Goal: Check status: Check status

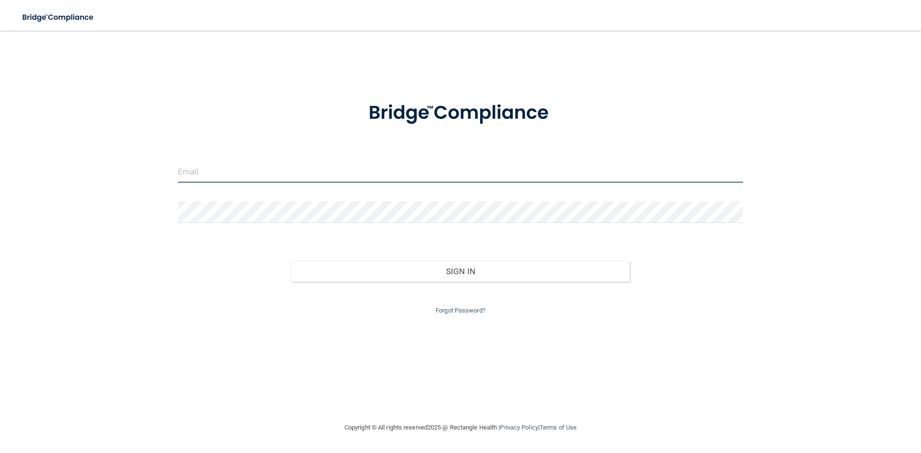
click at [355, 175] on input "email" at bounding box center [460, 172] width 565 height 22
click at [221, 173] on input "[PERSON_NAME]" at bounding box center [460, 172] width 565 height 22
type input "[EMAIL_ADDRESS][DOMAIN_NAME]"
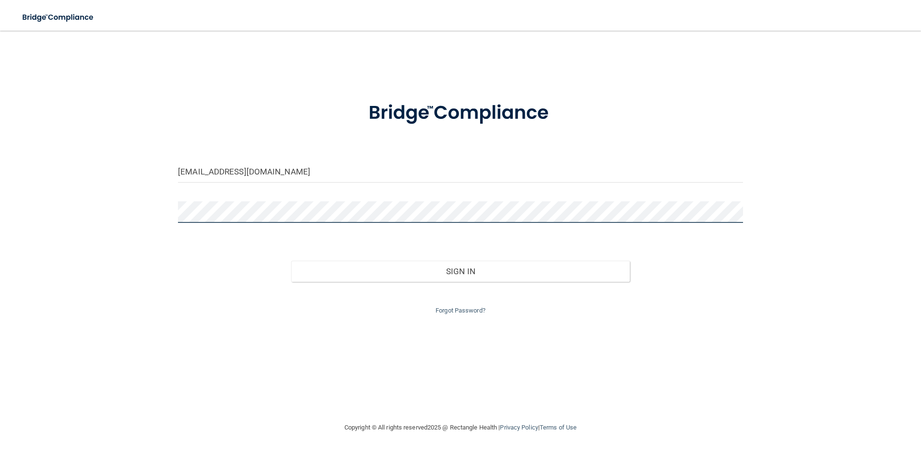
click at [291, 261] on button "Sign In" at bounding box center [460, 271] width 339 height 21
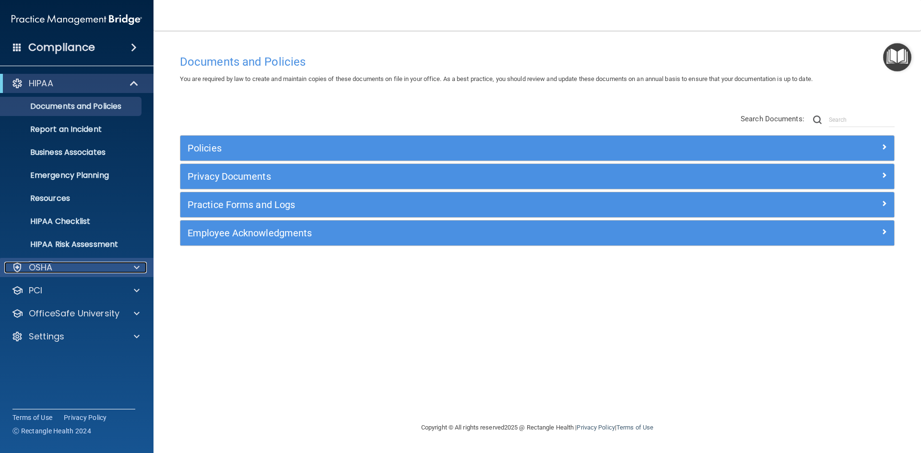
click at [56, 269] on div "OSHA" at bounding box center [63, 268] width 119 height 12
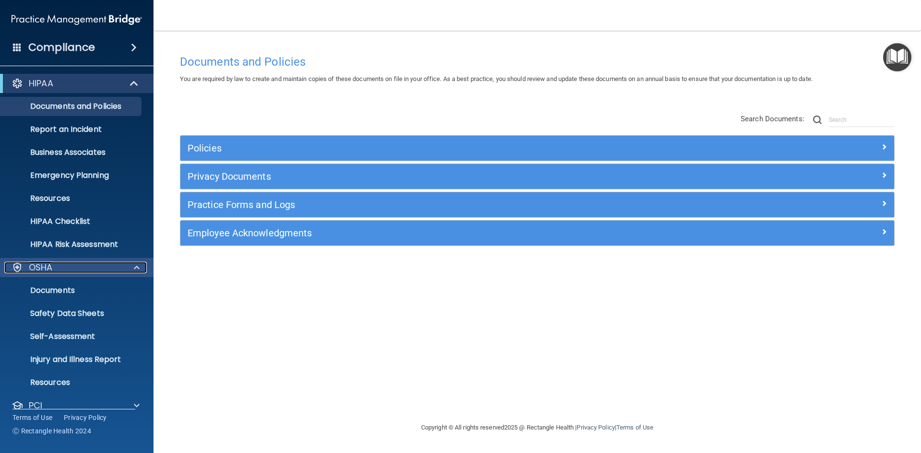
click at [60, 263] on div "OSHA" at bounding box center [63, 268] width 119 height 12
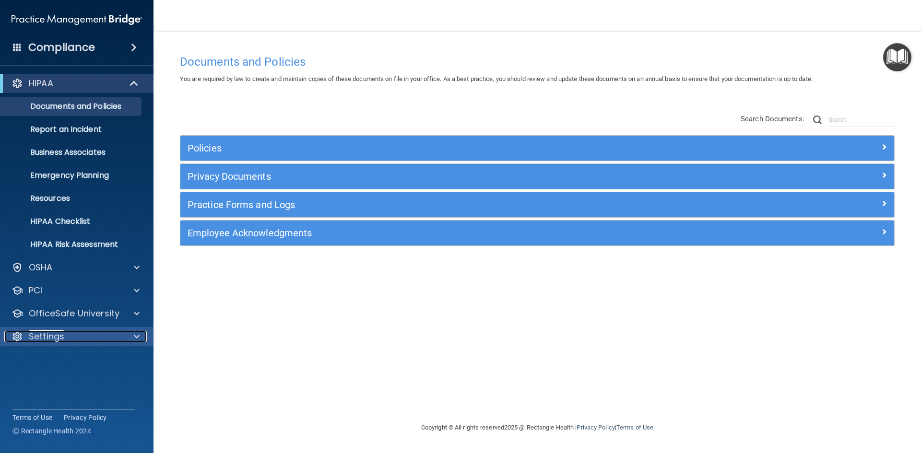
click at [54, 336] on p "Settings" at bounding box center [46, 337] width 35 height 12
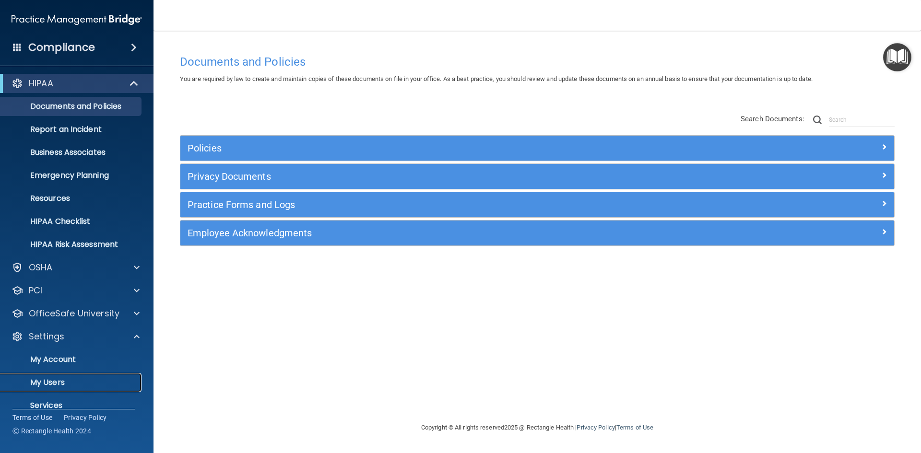
click at [48, 381] on p "My Users" at bounding box center [71, 383] width 131 height 10
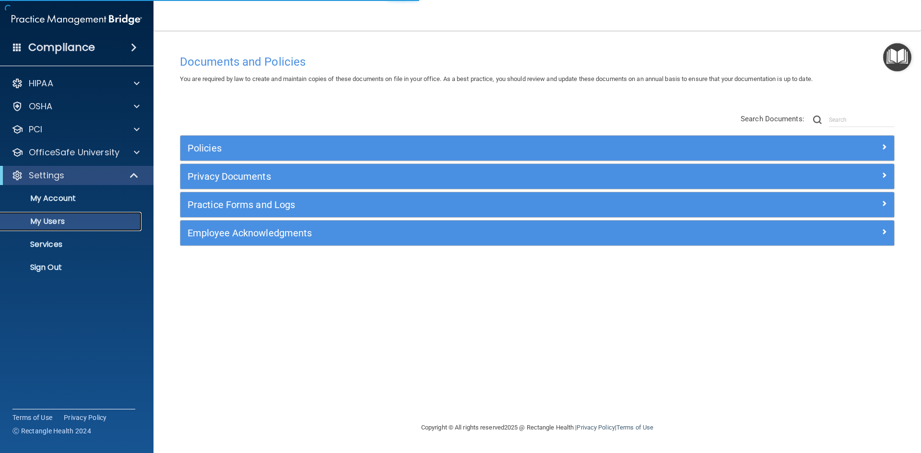
select select "20"
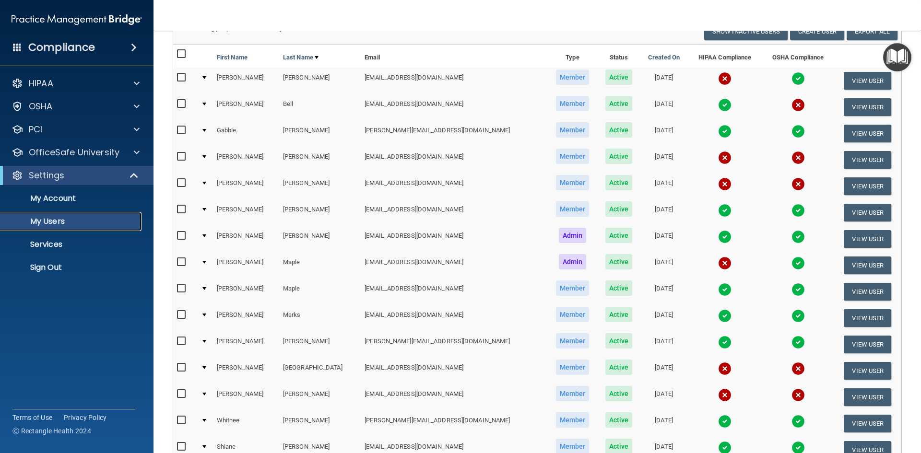
scroll to position [96, 0]
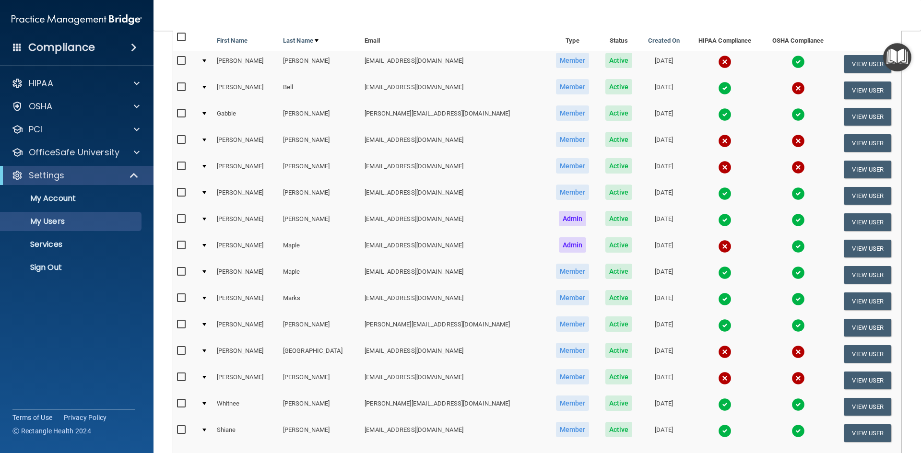
click at [718, 326] on img at bounding box center [724, 325] width 13 height 13
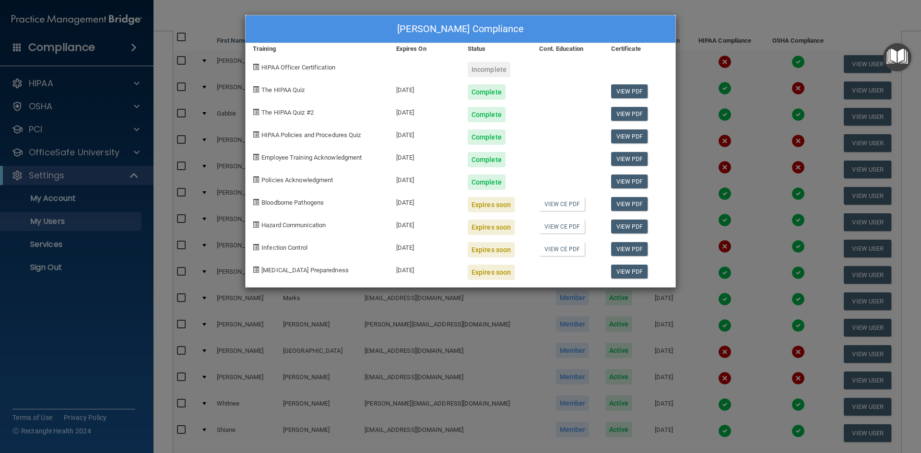
click at [713, 15] on div "[PERSON_NAME] Compliance Training Expires On Status Cont. Education Certificate…" at bounding box center [460, 226] width 921 height 453
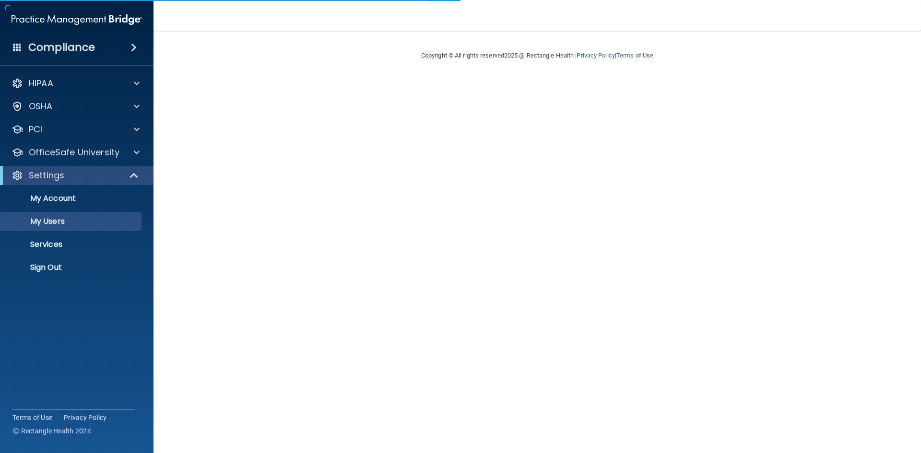
select select "20"
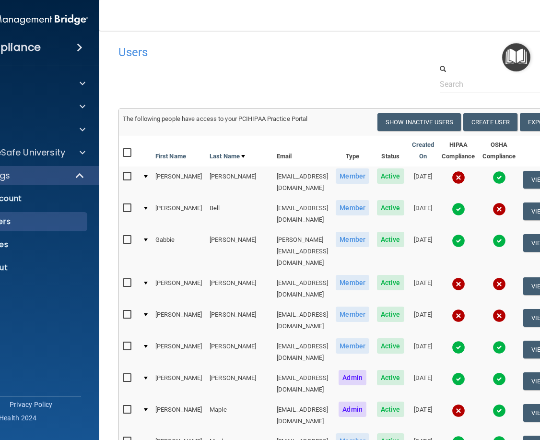
click at [499, 175] on img at bounding box center [499, 177] width 13 height 13
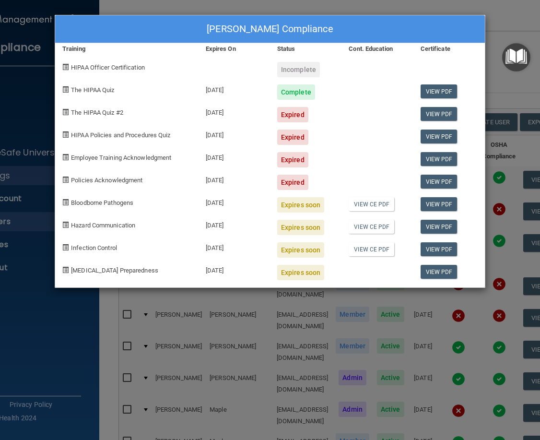
click at [449, 23] on div "[PERSON_NAME] Compliance" at bounding box center [270, 29] width 430 height 28
click at [527, 15] on div "Tina Barnhart's Compliance Training Expires On Status Cont. Education Certifica…" at bounding box center [270, 220] width 540 height 440
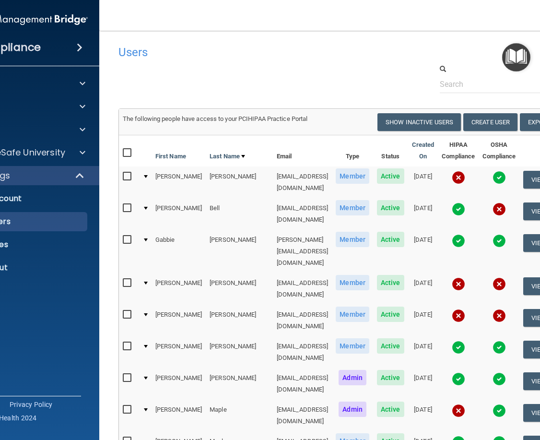
click at [458, 202] on img at bounding box center [458, 208] width 13 height 13
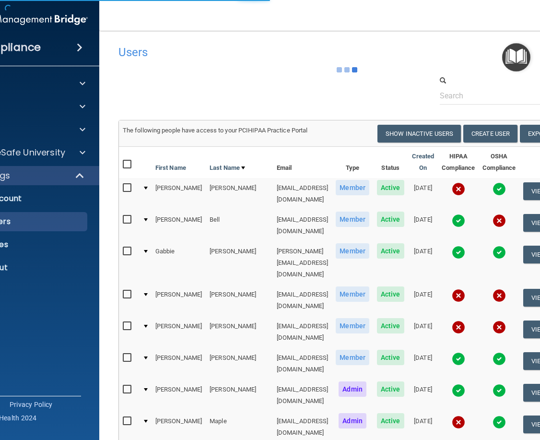
click at [454, 215] on img at bounding box center [458, 220] width 13 height 13
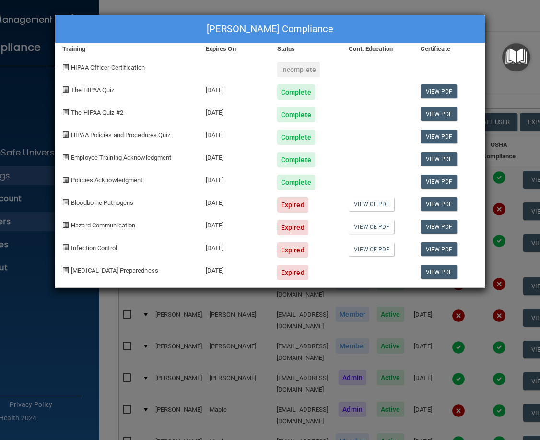
click at [506, 20] on div "Karen Bell's Compliance Training Expires On Status Cont. Education Certificate …" at bounding box center [270, 220] width 540 height 440
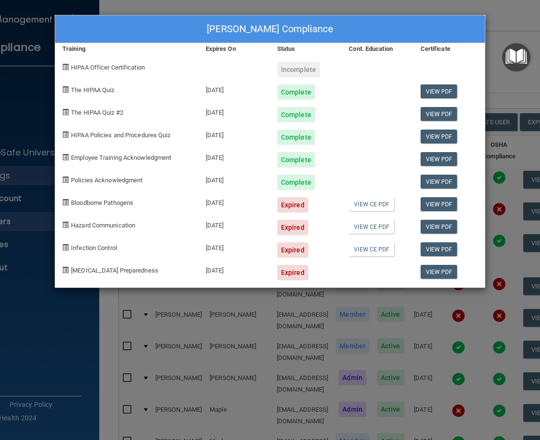
drag, startPoint x: 497, startPoint y: 8, endPoint x: 490, endPoint y: 24, distance: 17.2
click at [497, 10] on div "Karen Bell's Compliance Training Expires On Status Cont. Education Certificate …" at bounding box center [270, 220] width 540 height 440
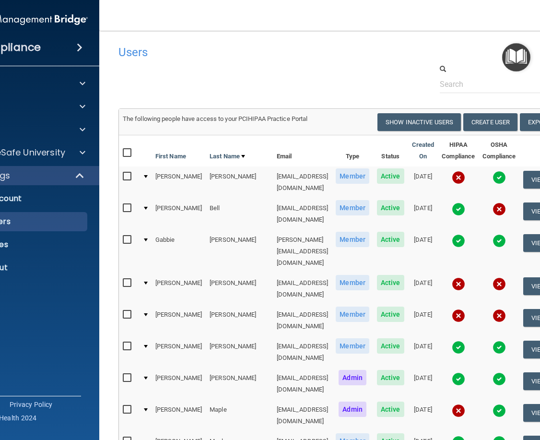
click at [454, 234] on img at bounding box center [458, 240] width 13 height 13
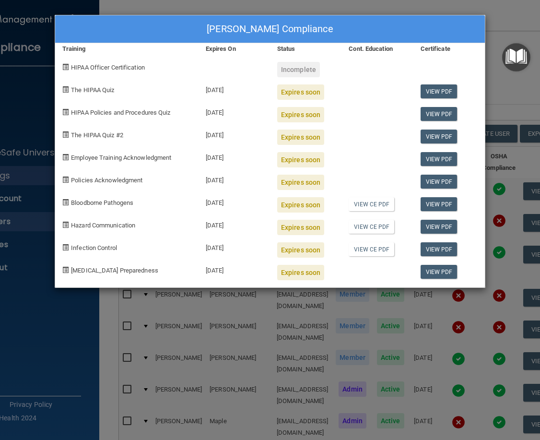
click at [498, 19] on div "Gabbie Bradley's Compliance Training Expires On Status Cont. Education Certific…" at bounding box center [270, 220] width 540 height 440
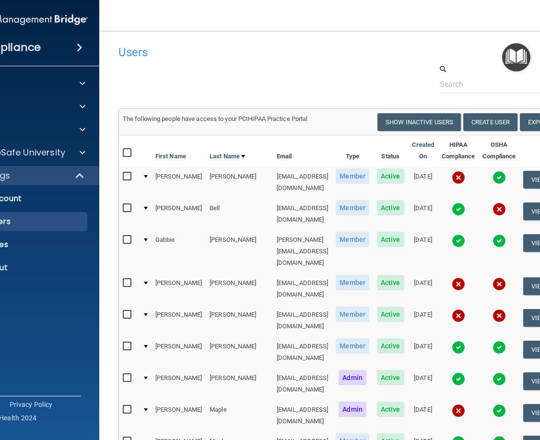
click at [457, 277] on img at bounding box center [458, 283] width 13 height 13
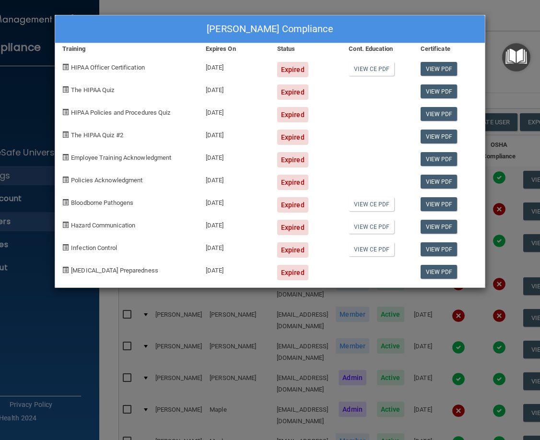
click at [502, 17] on div "Sarah Caradonna's Compliance Training Expires On Status Cont. Education Certifi…" at bounding box center [270, 220] width 540 height 440
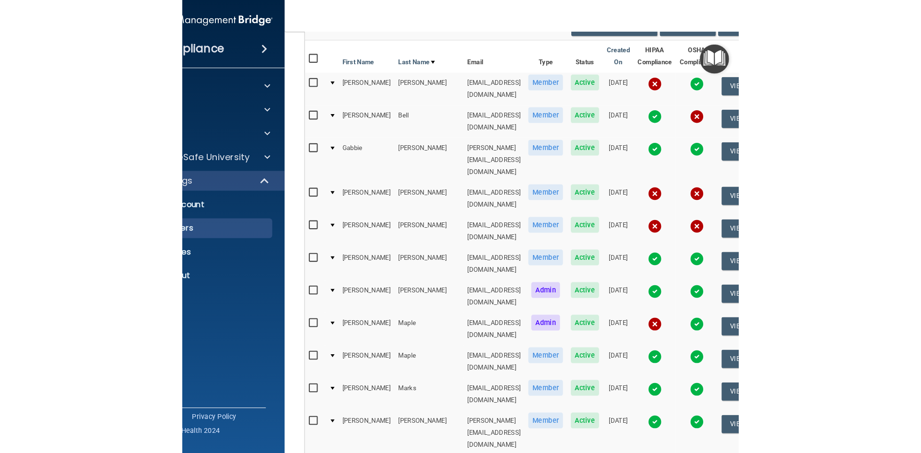
scroll to position [144, 0]
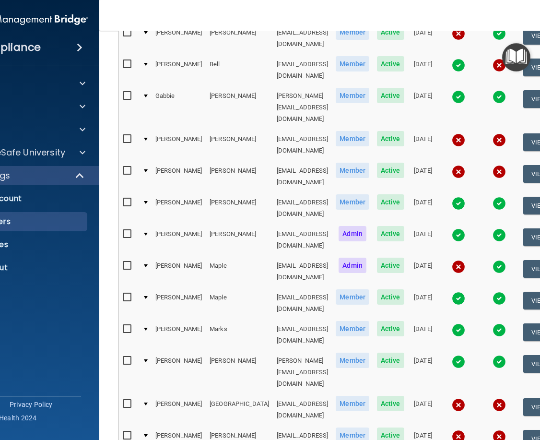
click at [457, 165] on img at bounding box center [458, 171] width 13 height 13
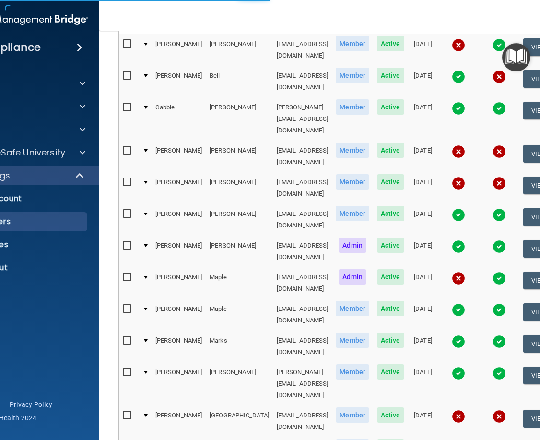
click at [454, 177] on img at bounding box center [458, 183] width 13 height 13
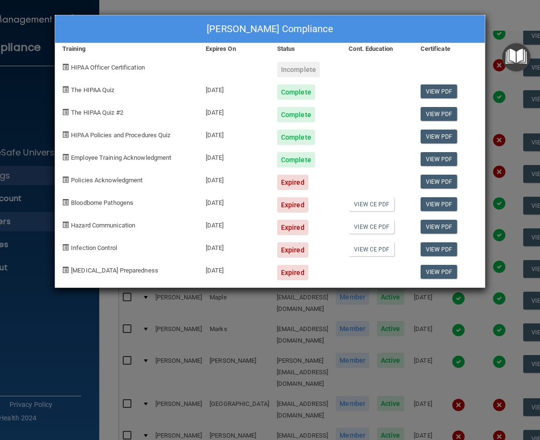
click at [496, 12] on div "Becky Caughman's Compliance Training Expires On Status Cont. Education Certific…" at bounding box center [270, 220] width 540 height 440
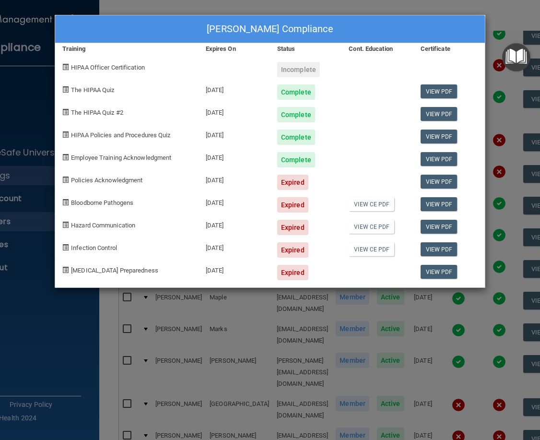
click at [496, 12] on div "Becky Caughman's Compliance Training Expires On Status Cont. Education Certific…" at bounding box center [270, 220] width 540 height 440
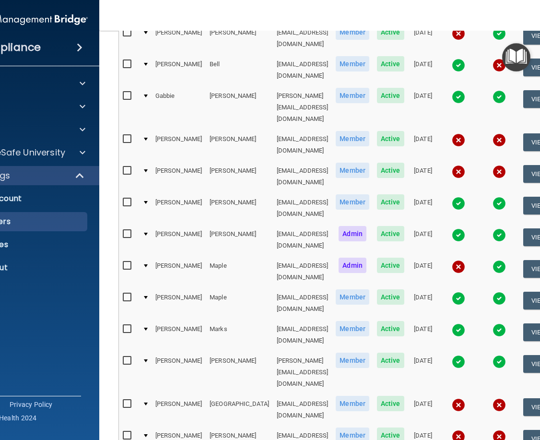
click at [455, 165] on img at bounding box center [458, 171] width 13 height 13
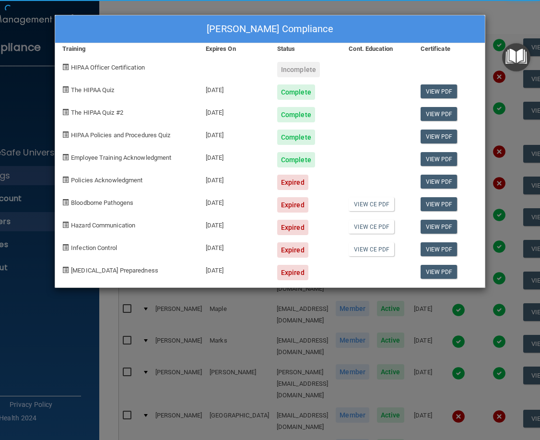
scroll to position [132, 0]
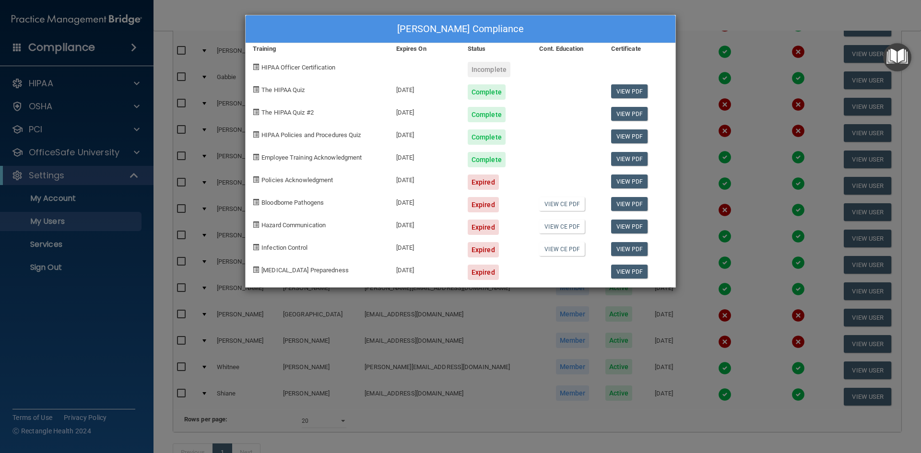
click at [752, 23] on div "Becky Caughman's Compliance Training Expires On Status Cont. Education Certific…" at bounding box center [460, 226] width 921 height 453
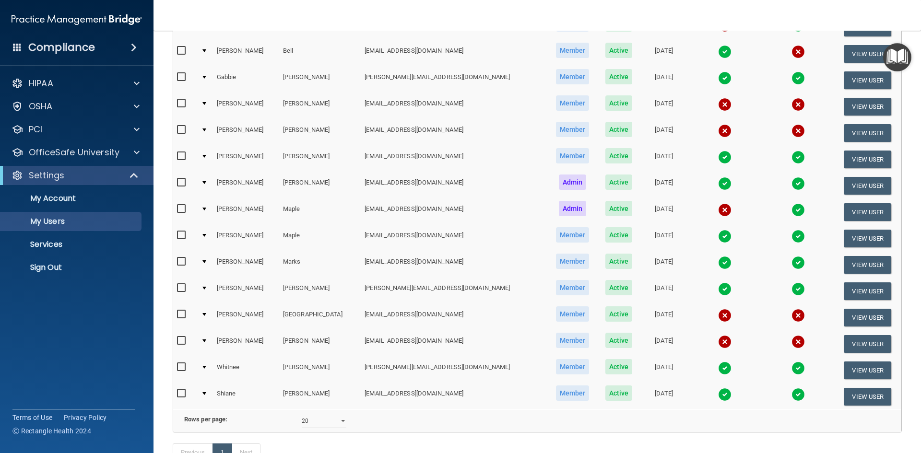
click at [688, 242] on td at bounding box center [725, 238] width 74 height 26
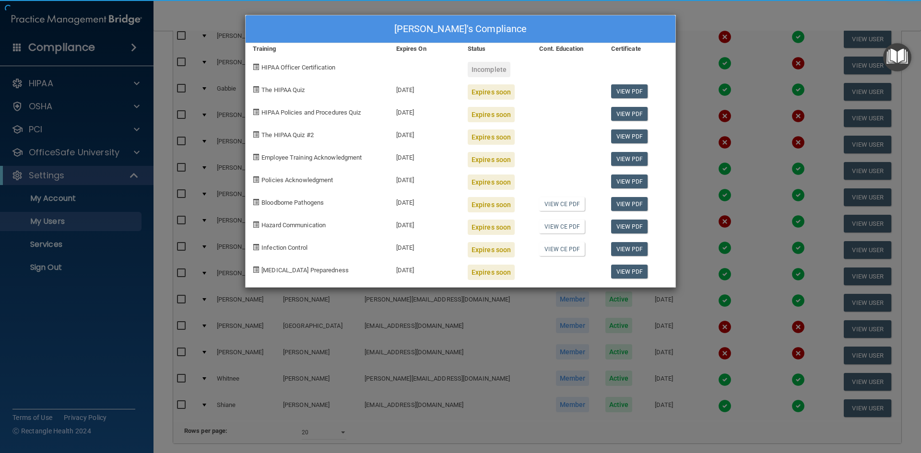
click at [684, 221] on div "Jenny Maple's Compliance Training Expires On Status Cont. Education Certificate…" at bounding box center [460, 226] width 921 height 453
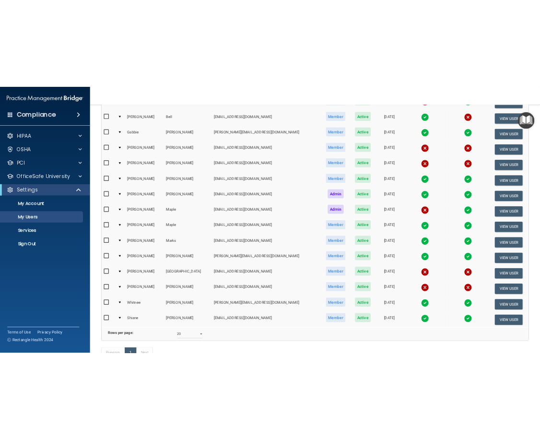
scroll to position [152, 0]
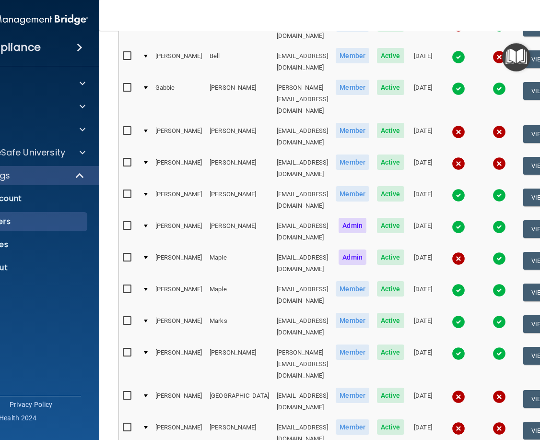
click at [455, 252] on img at bounding box center [458, 258] width 13 height 13
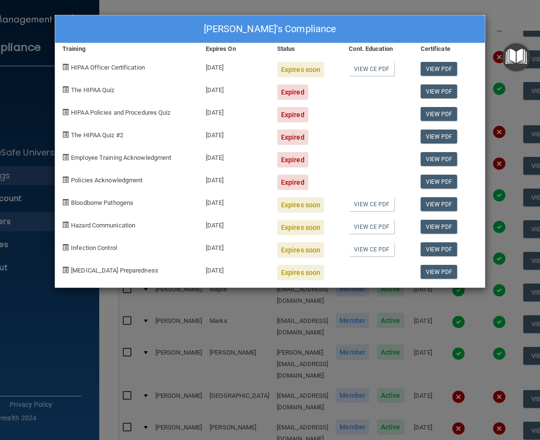
click at [501, 13] on div "Steve Maple's Compliance Training Expires On Status Cont. Education Certificate…" at bounding box center [270, 220] width 540 height 440
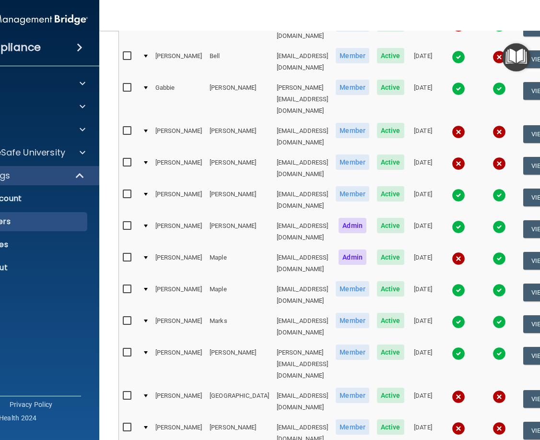
click at [457, 283] on img at bounding box center [458, 289] width 13 height 13
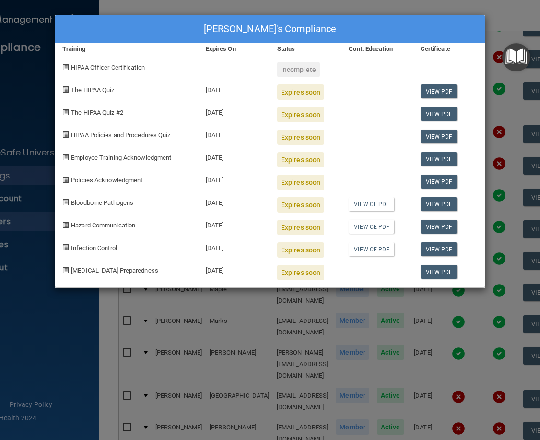
click at [500, 21] on div "Jenny Maple's Compliance Training Expires On Status Cont. Education Certificate…" at bounding box center [270, 220] width 540 height 440
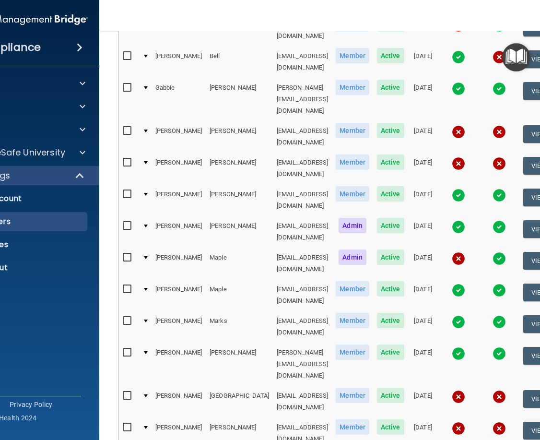
click at [457, 315] on img at bounding box center [458, 321] width 13 height 13
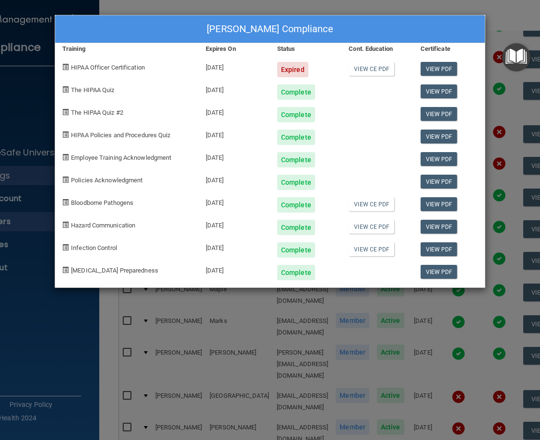
click at [502, 12] on div "Samantha Marks's Compliance Training Expires On Status Cont. Education Certific…" at bounding box center [270, 220] width 540 height 440
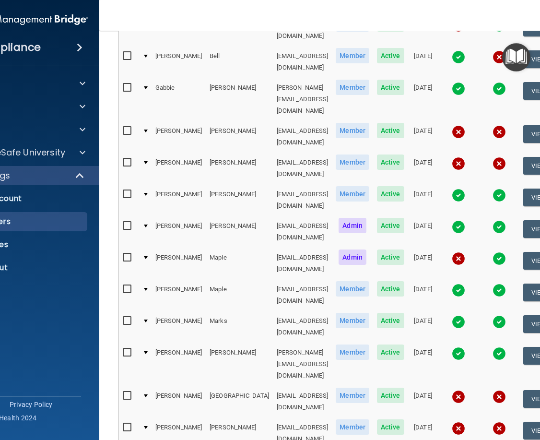
click at [458, 347] on img at bounding box center [458, 353] width 13 height 13
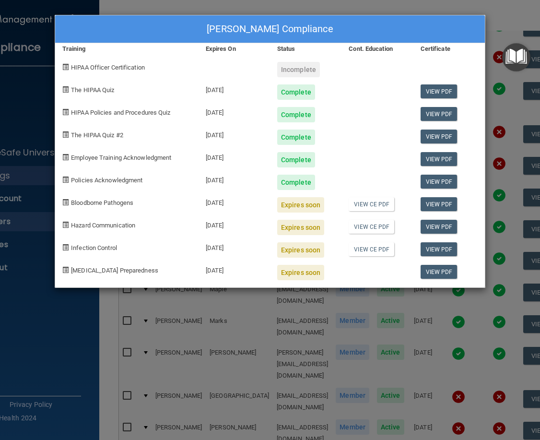
click at [510, 8] on div "Jennifer Poole's Compliance Training Expires On Status Cont. Education Certific…" at bounding box center [270, 220] width 540 height 440
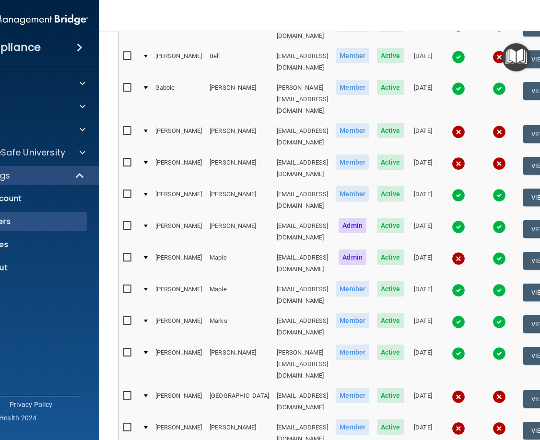
click at [457, 390] on img at bounding box center [458, 396] width 13 height 13
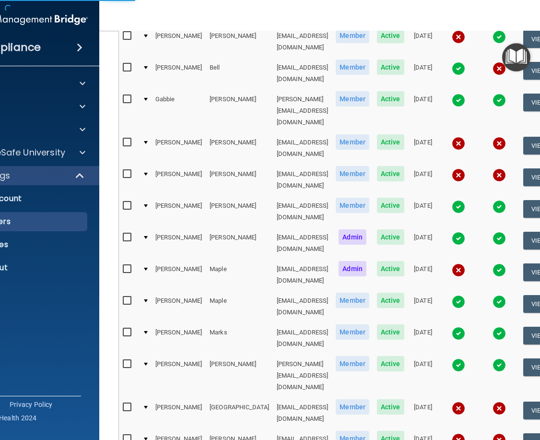
click at [453, 401] on img at bounding box center [458, 407] width 13 height 13
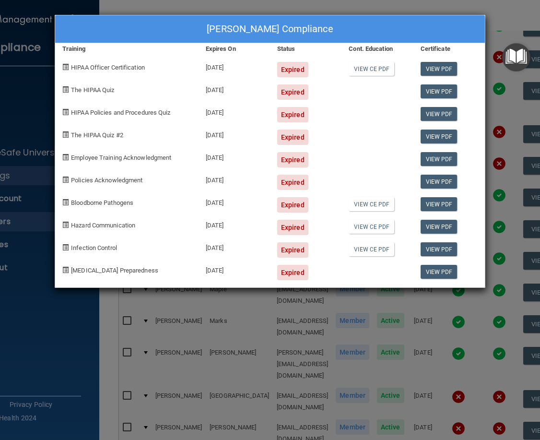
click at [505, 13] on div "Lisa Saksa's Compliance Training Expires On Status Cont. Education Certificate …" at bounding box center [270, 220] width 540 height 440
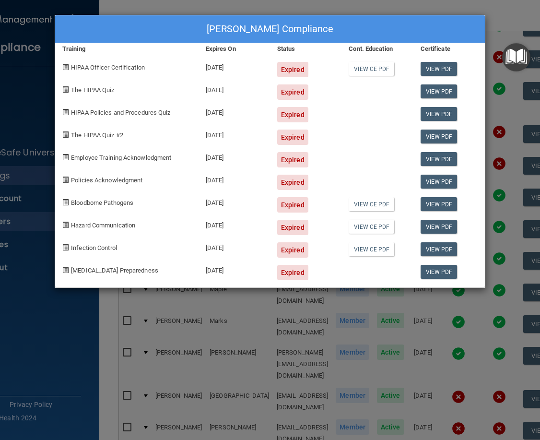
click at [501, 19] on div "Lisa Saksa's Compliance Training Expires On Status Cont. Education Certificate …" at bounding box center [270, 220] width 540 height 440
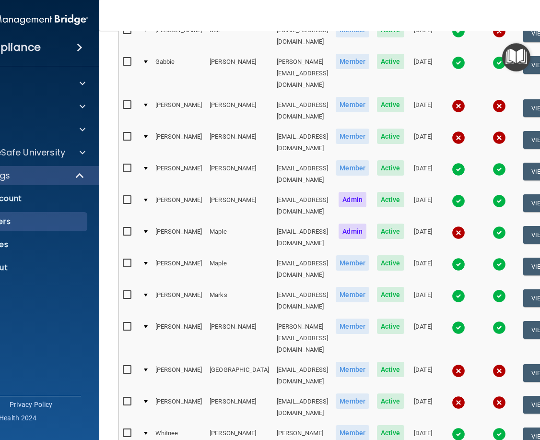
scroll to position [200, 0]
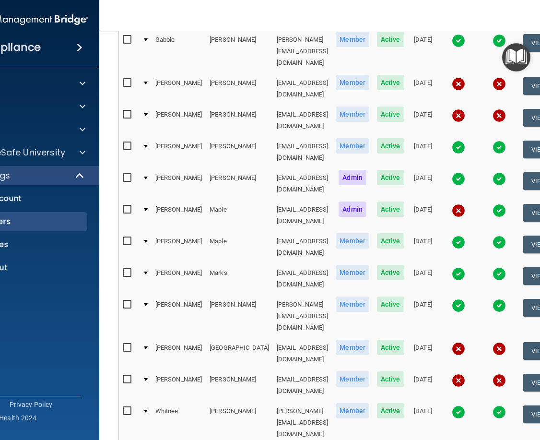
click at [454, 374] on img at bounding box center [458, 380] width 13 height 13
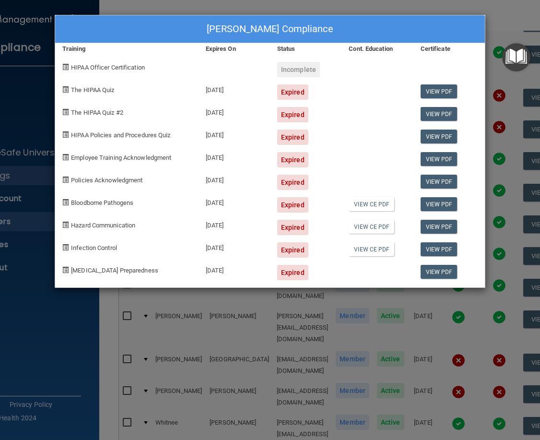
click at [504, 19] on div "Jennifer Tracy's Compliance Training Expires On Status Cont. Education Certific…" at bounding box center [270, 220] width 540 height 440
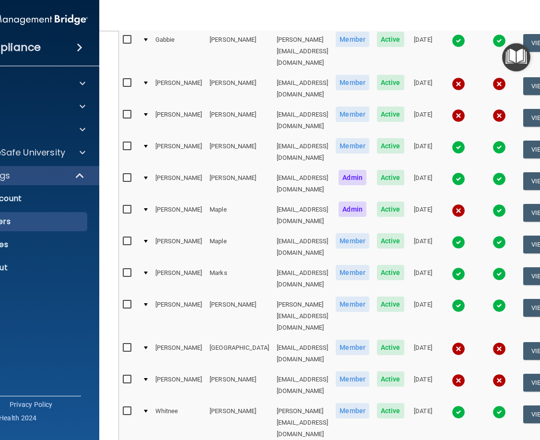
click at [457, 405] on img at bounding box center [458, 411] width 13 height 13
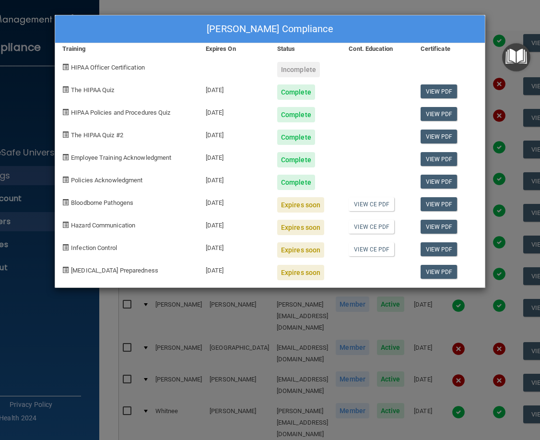
click at [507, 8] on div "Whitnee Weber's Compliance Training Expires On Status Cont. Education Certifica…" at bounding box center [270, 220] width 540 height 440
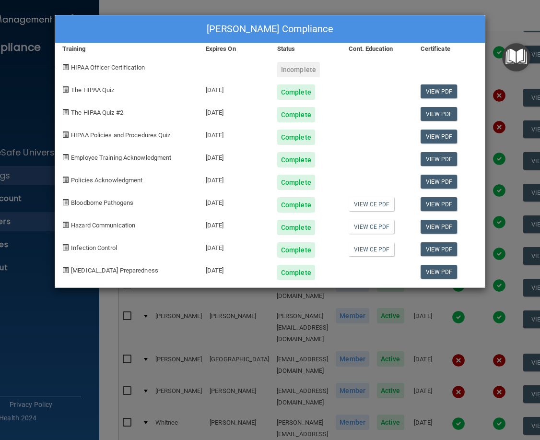
click at [508, 12] on div "Shiane Williams's Compliance Training Expires On Status Cont. Education Certifi…" at bounding box center [270, 220] width 540 height 440
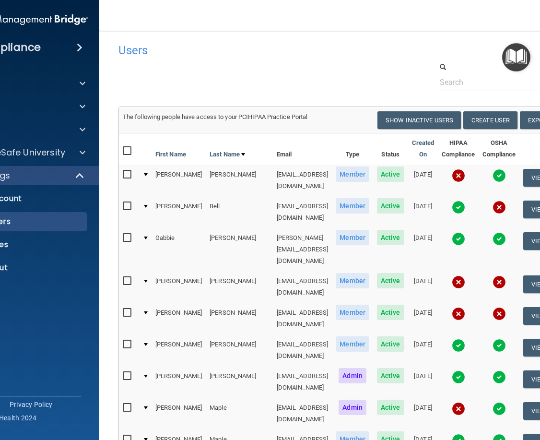
scroll to position [0, 0]
